Goal: Entertainment & Leisure: Consume media (video, audio)

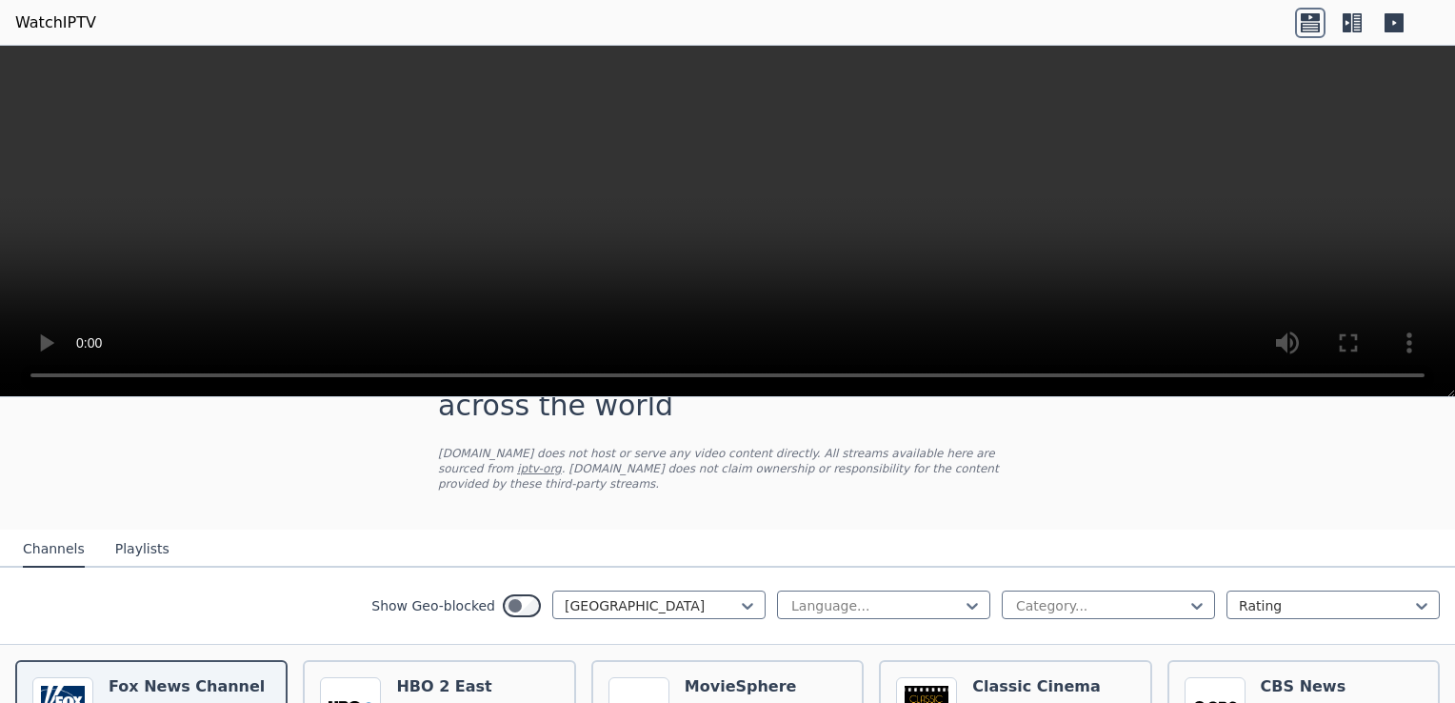
scroll to position [126, 0]
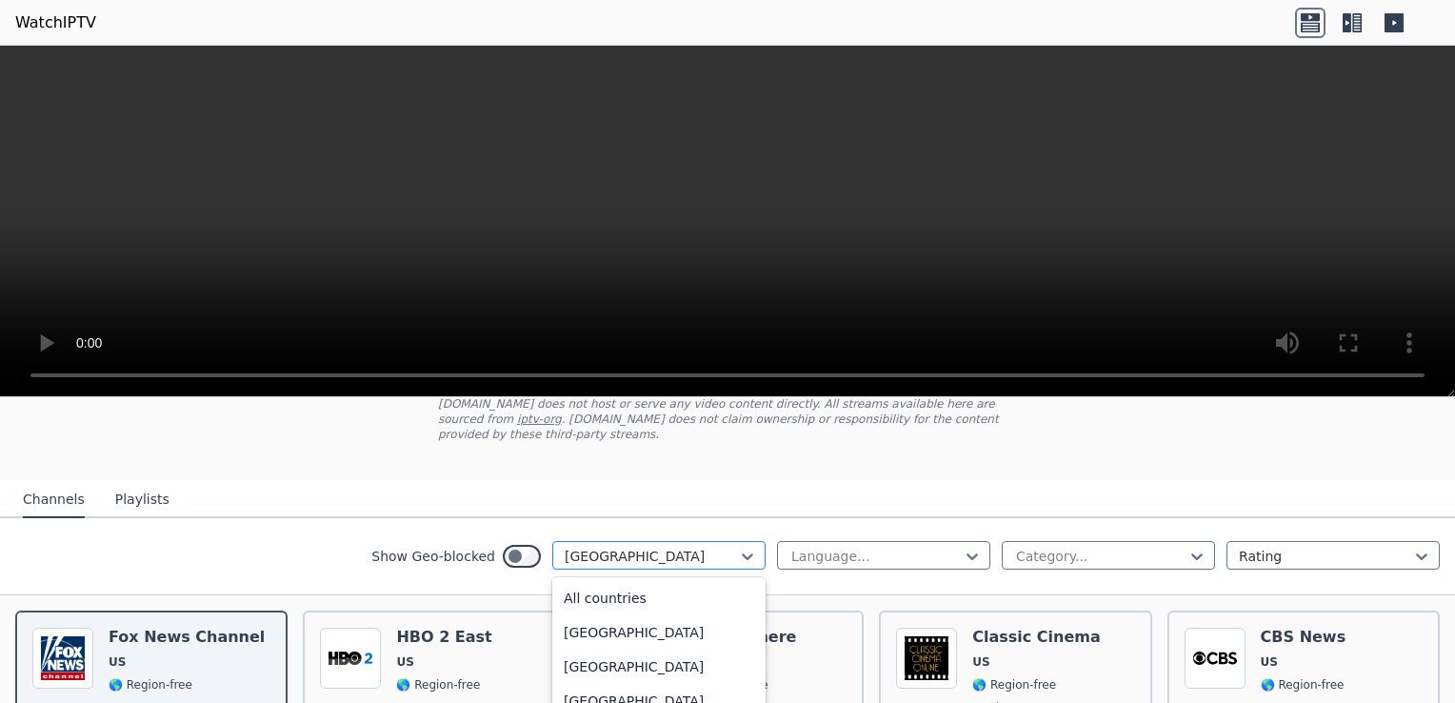
click at [640, 547] on div at bounding box center [651, 556] width 173 height 19
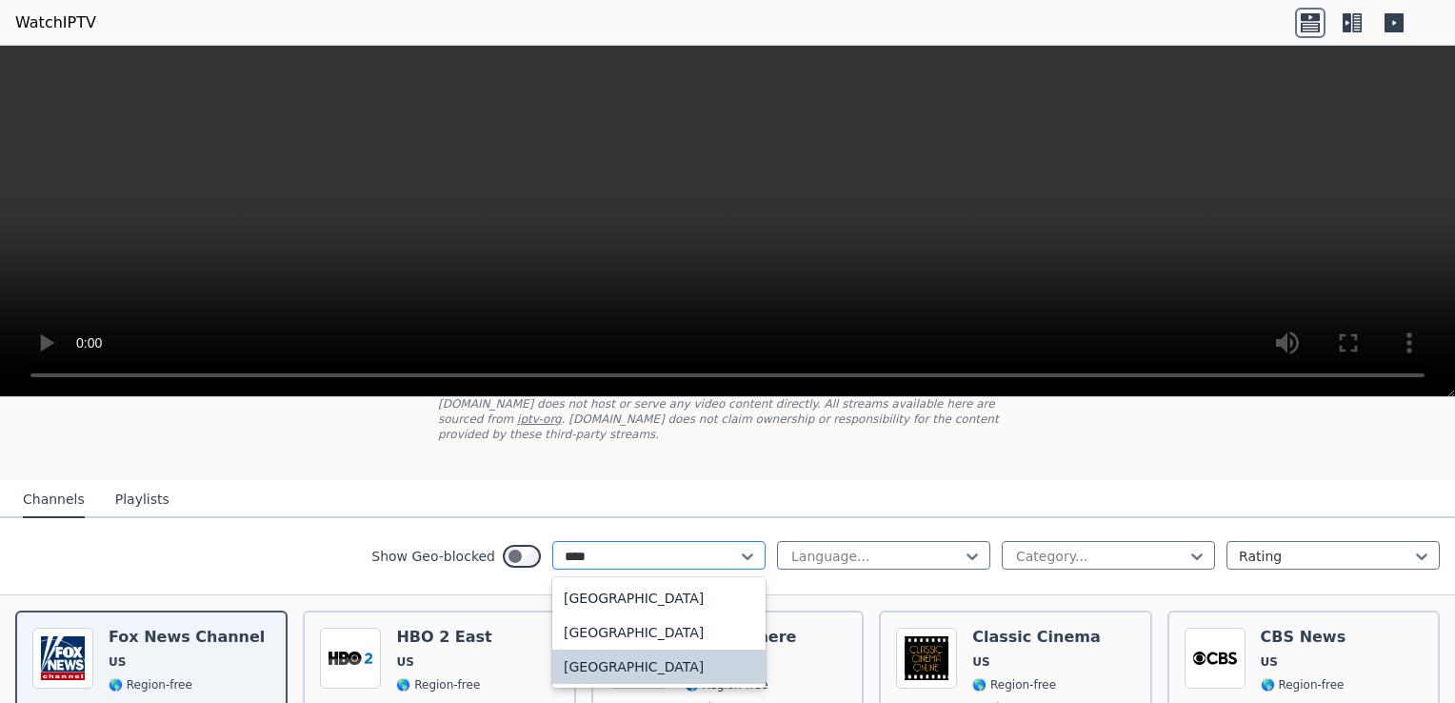
scroll to position [0, 0]
type input "******"
click at [636, 616] on div "[GEOGRAPHIC_DATA]" at bounding box center [658, 632] width 213 height 34
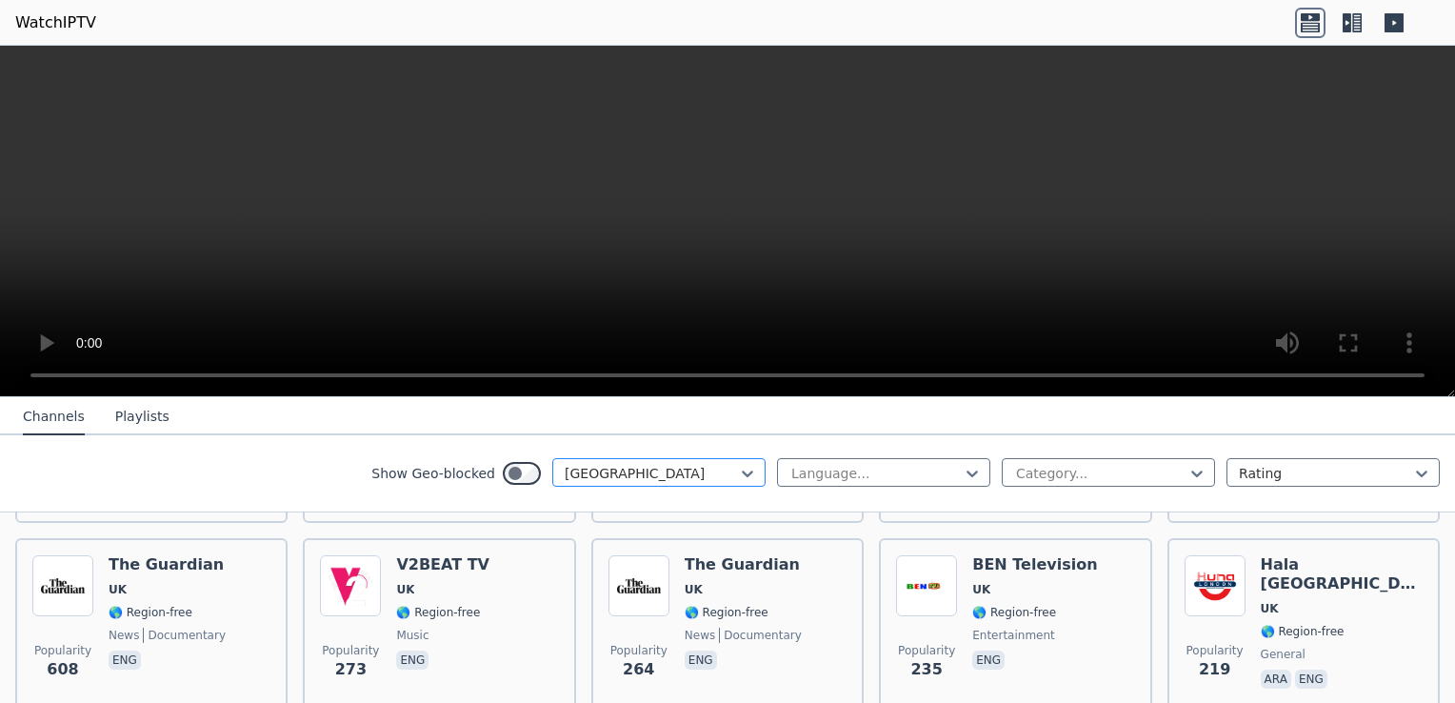
scroll to position [391, 0]
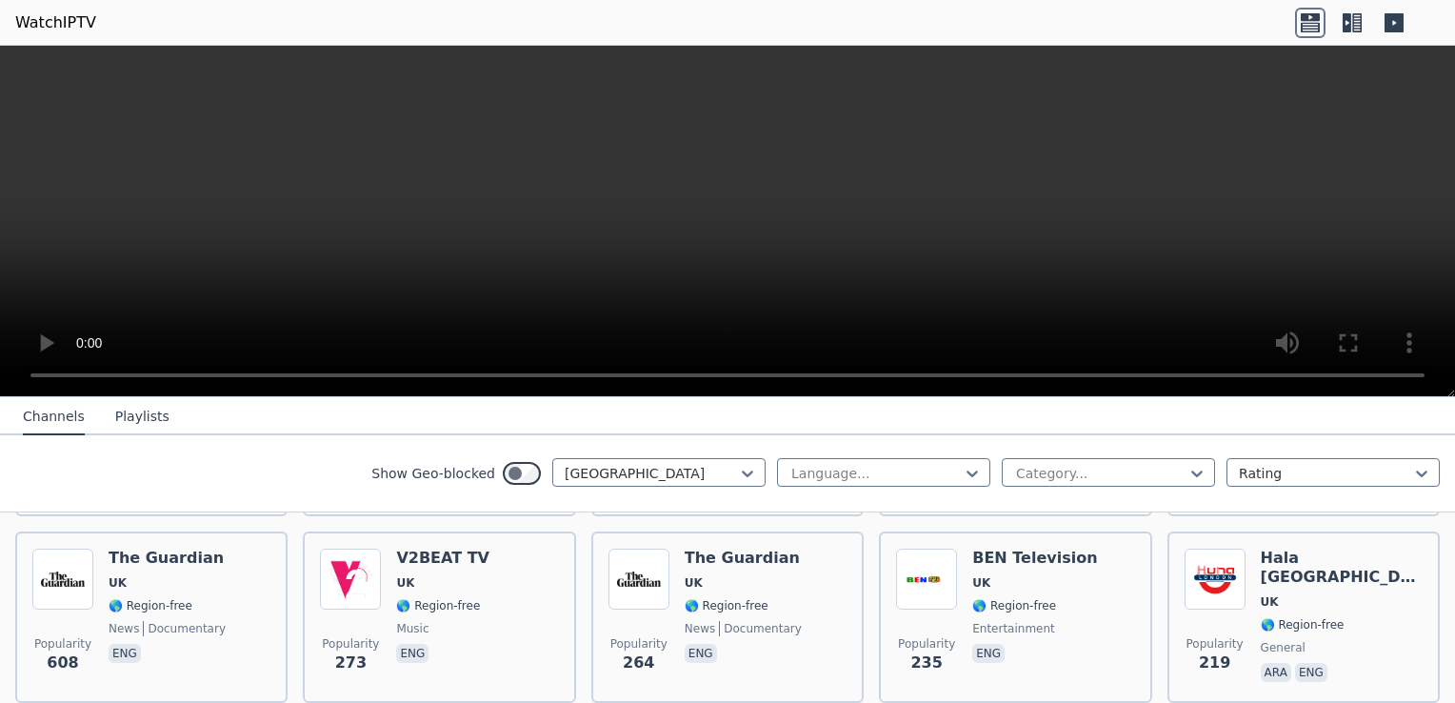
click at [1086, 21] on icon at bounding box center [1357, 22] width 10 height 19
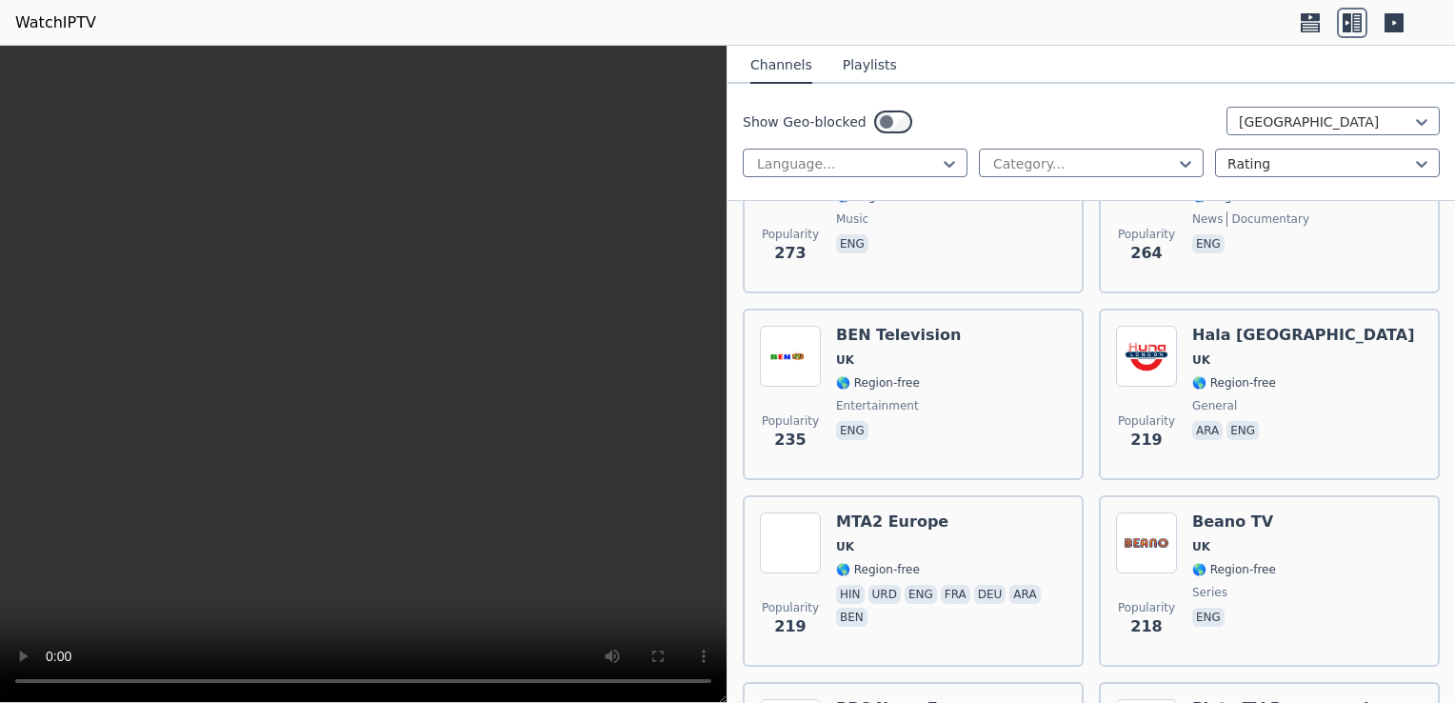
scroll to position [861, 0]
click at [1086, 67] on nav "Channels Playlists" at bounding box center [1092, 65] width 728 height 38
click at [849, 73] on button "Playlists" at bounding box center [870, 66] width 54 height 36
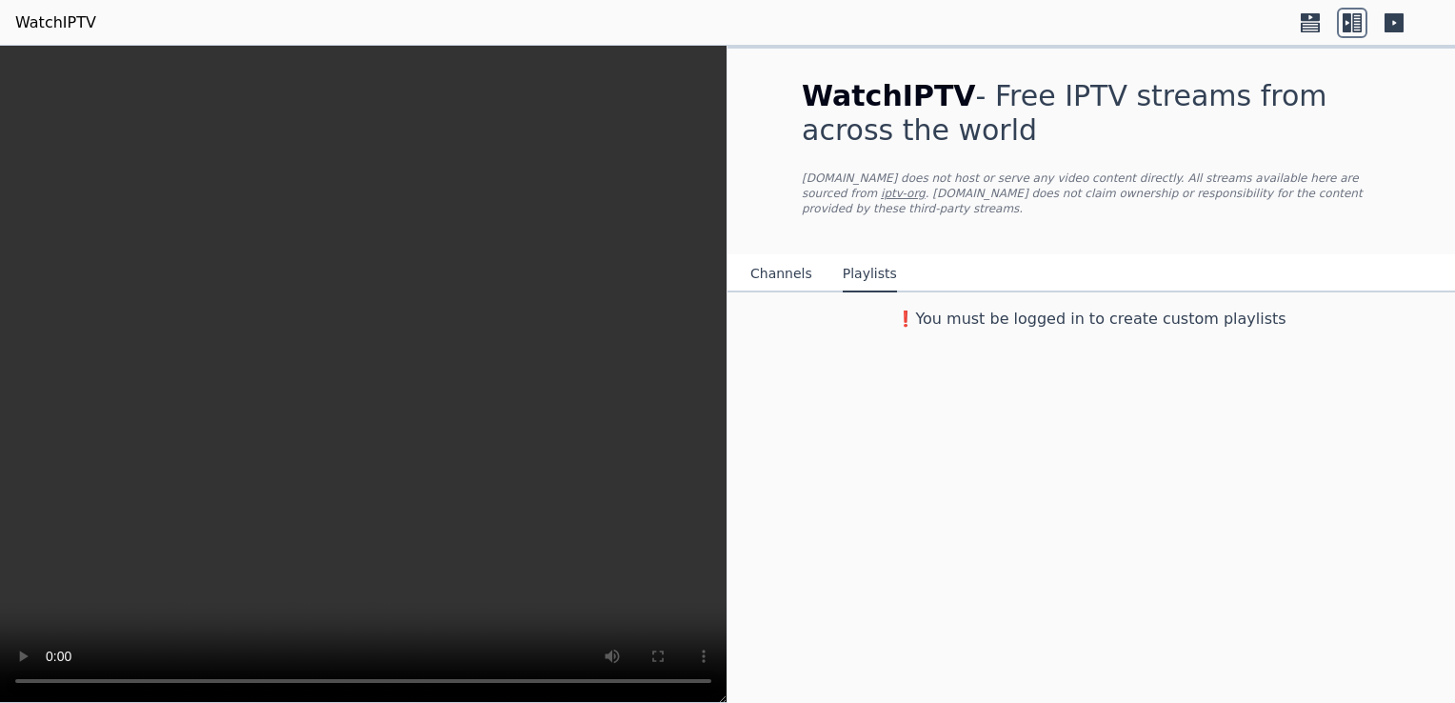
scroll to position [0, 0]
click at [798, 70] on div "WatchIPTV - Free IPTV streams from across the world [DOMAIN_NAME] does not host…" at bounding box center [1091, 152] width 640 height 206
click at [781, 256] on button "Channels" at bounding box center [781, 274] width 62 height 36
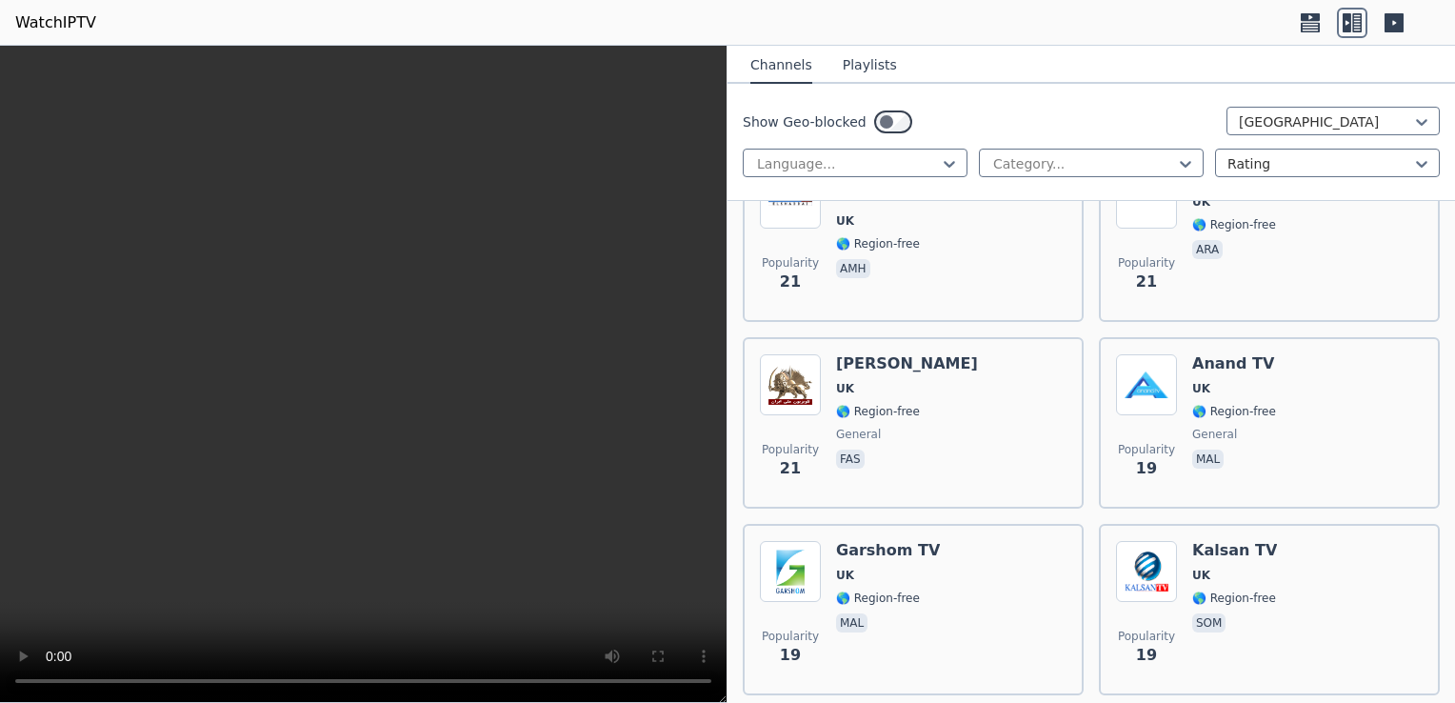
scroll to position [6650, 0]
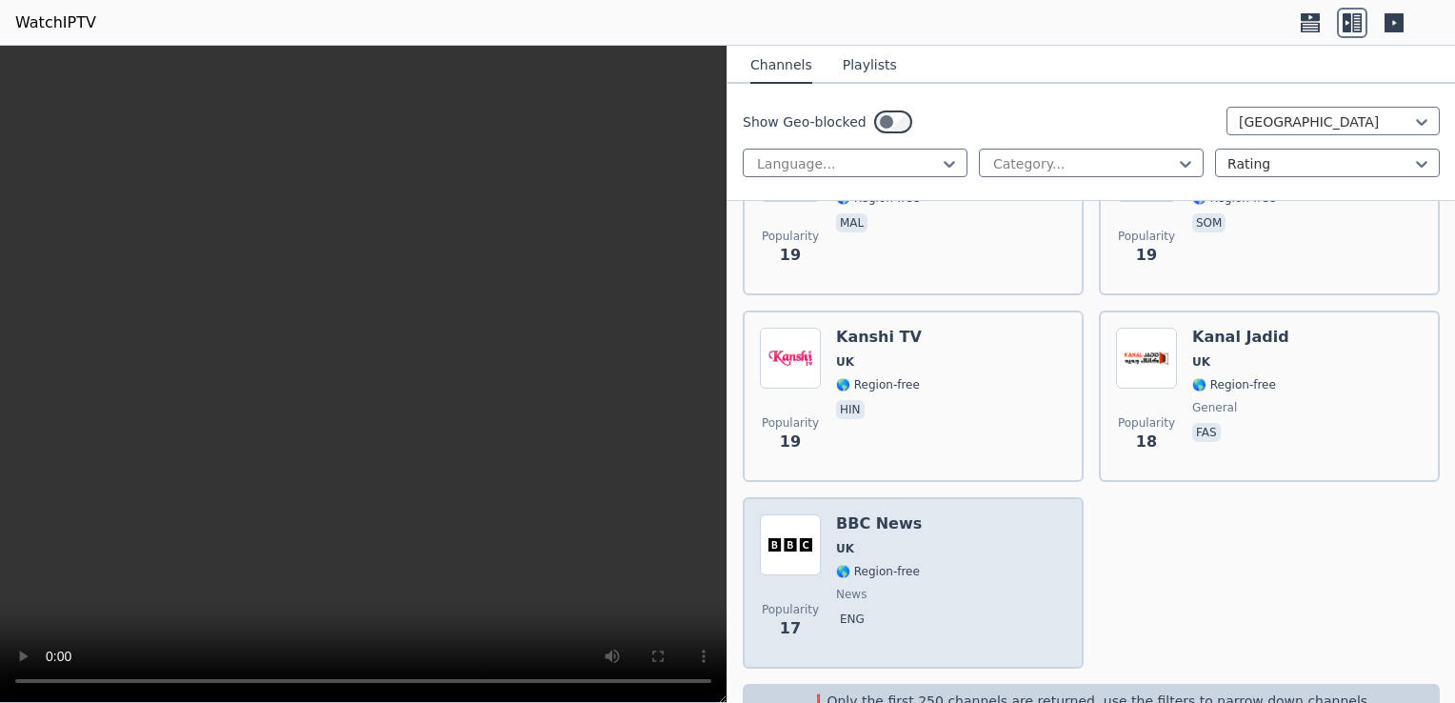
click at [987, 514] on div "Popularity 17 BBC News UK 🌎 Region-free news eng" at bounding box center [913, 582] width 307 height 137
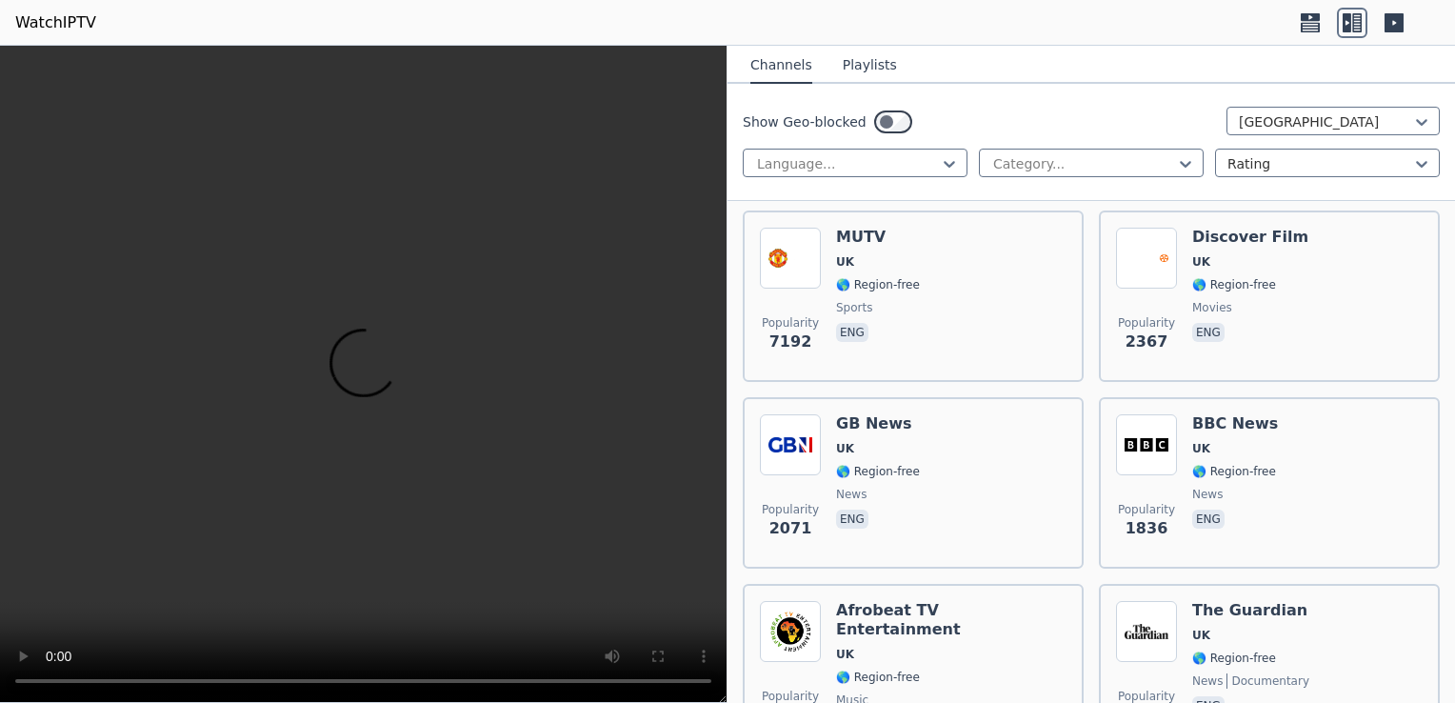
scroll to position [0, 0]
